Goal: Go to known website: Access a specific website the user already knows

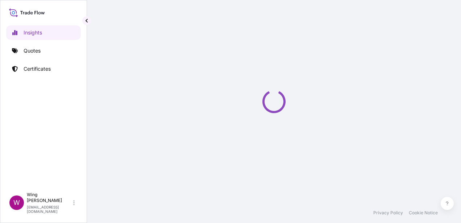
select select "2025"
